Goal: Task Accomplishment & Management: Use online tool/utility

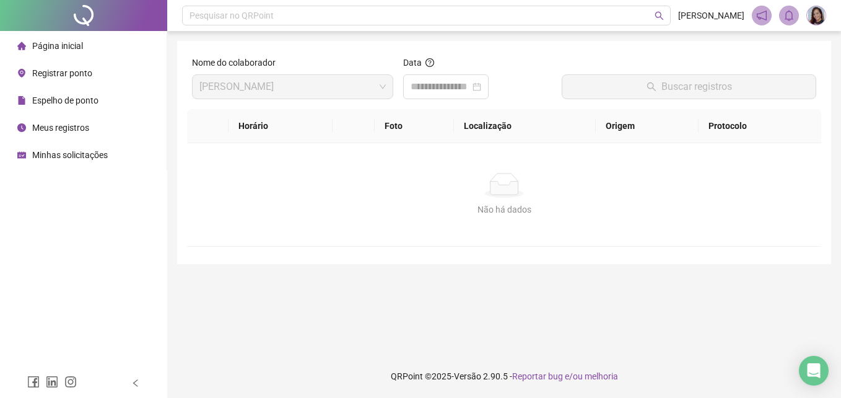
click at [68, 76] on span "Registrar ponto" at bounding box center [62, 73] width 60 height 10
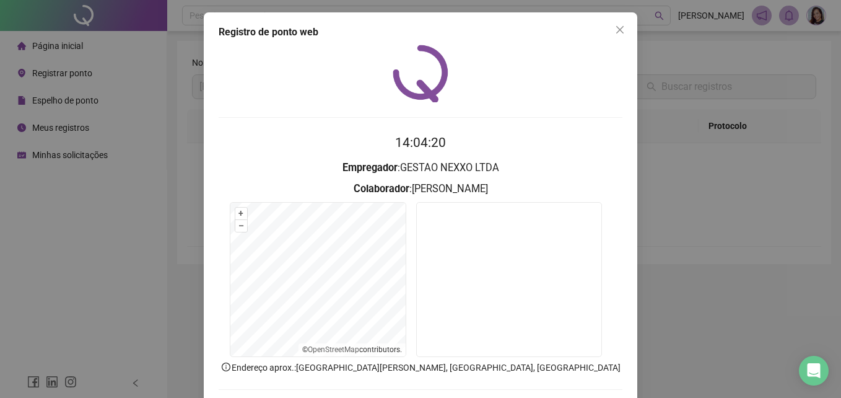
scroll to position [59, 0]
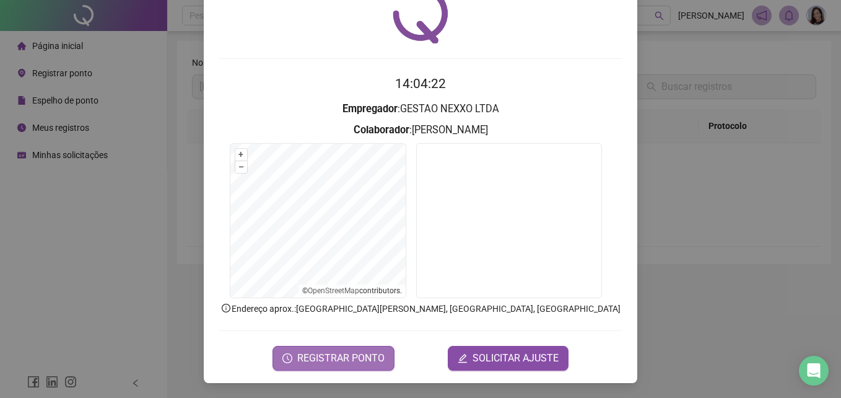
click at [379, 356] on span "REGISTRAR PONTO" at bounding box center [340, 358] width 87 height 15
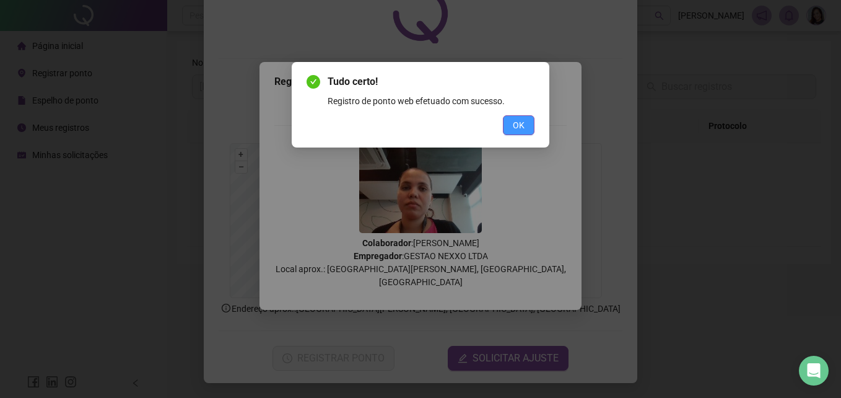
click at [413, 120] on button "OK" at bounding box center [519, 125] width 32 height 20
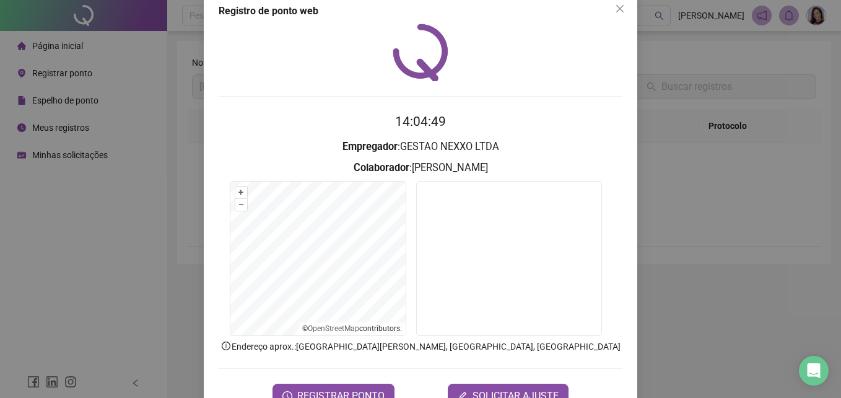
scroll to position [0, 0]
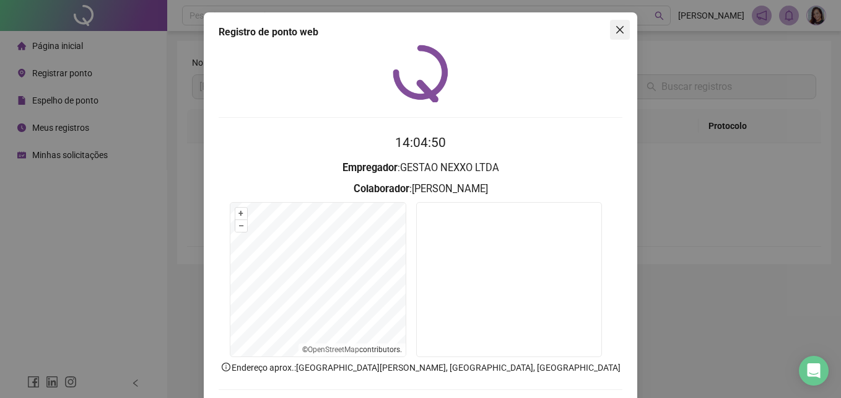
click at [413, 27] on span "Close" at bounding box center [620, 30] width 20 height 10
